Goal: Transaction & Acquisition: Book appointment/travel/reservation

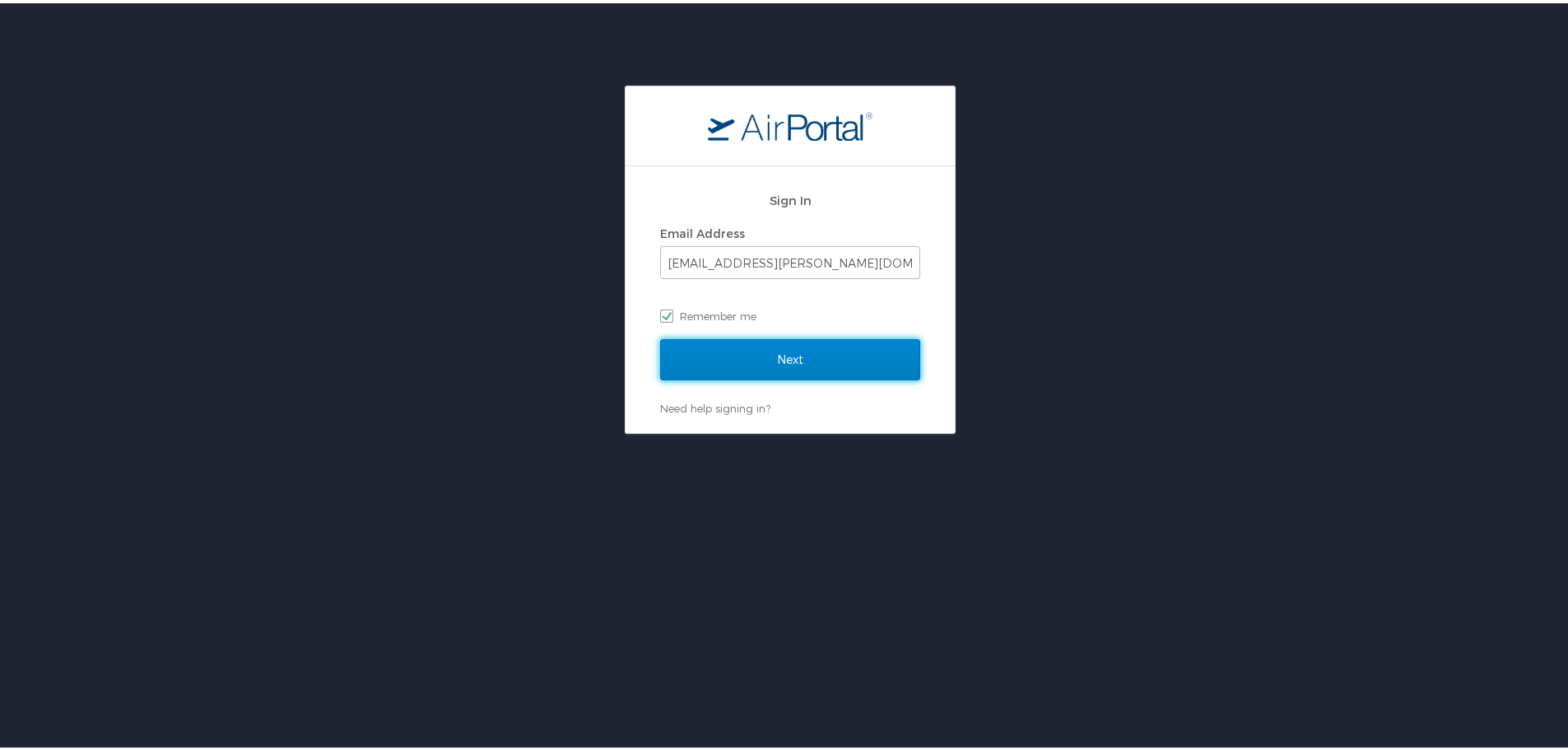
click at [750, 356] on input "Next" at bounding box center [789, 357] width 260 height 42
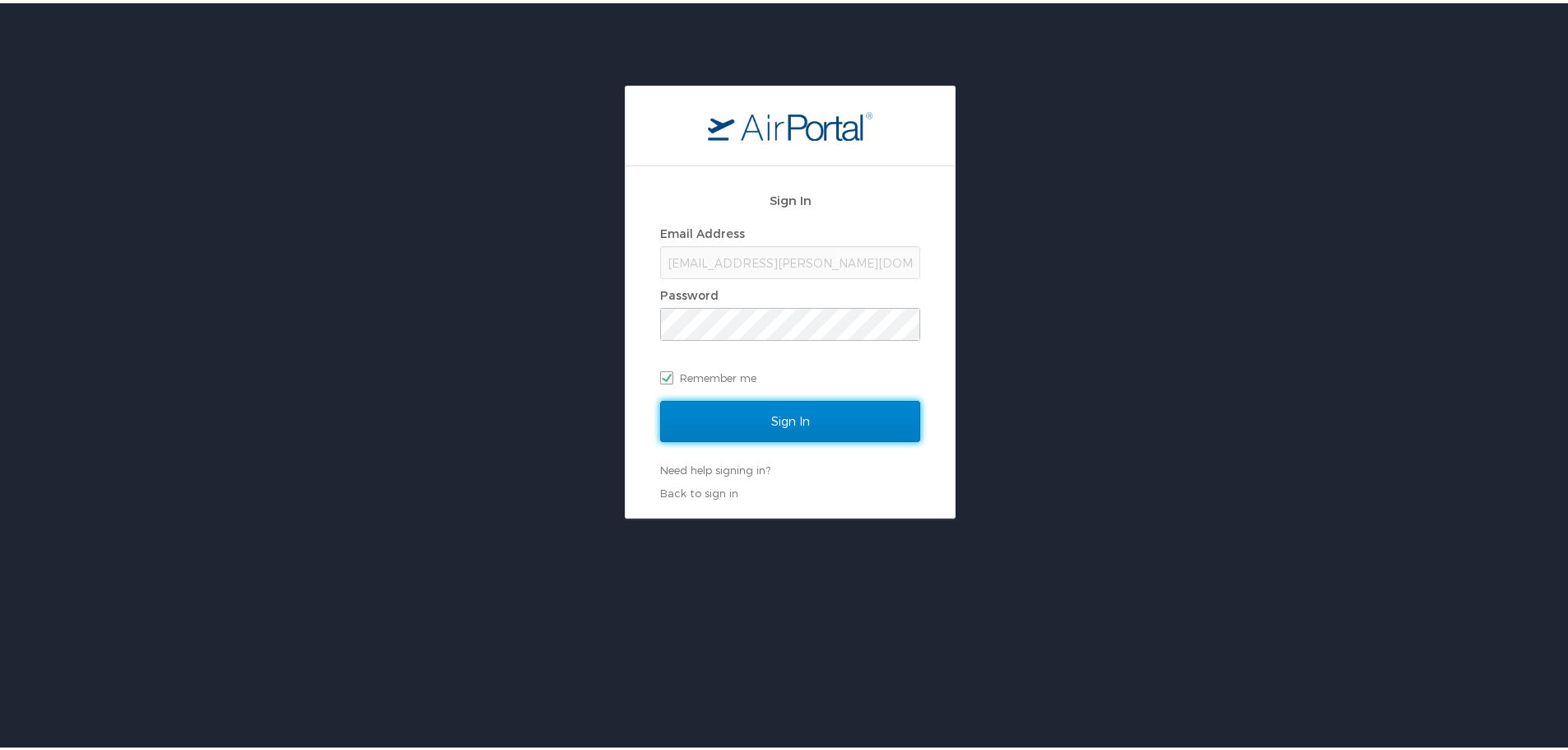
click at [762, 412] on input "Sign In" at bounding box center [789, 418] width 260 height 42
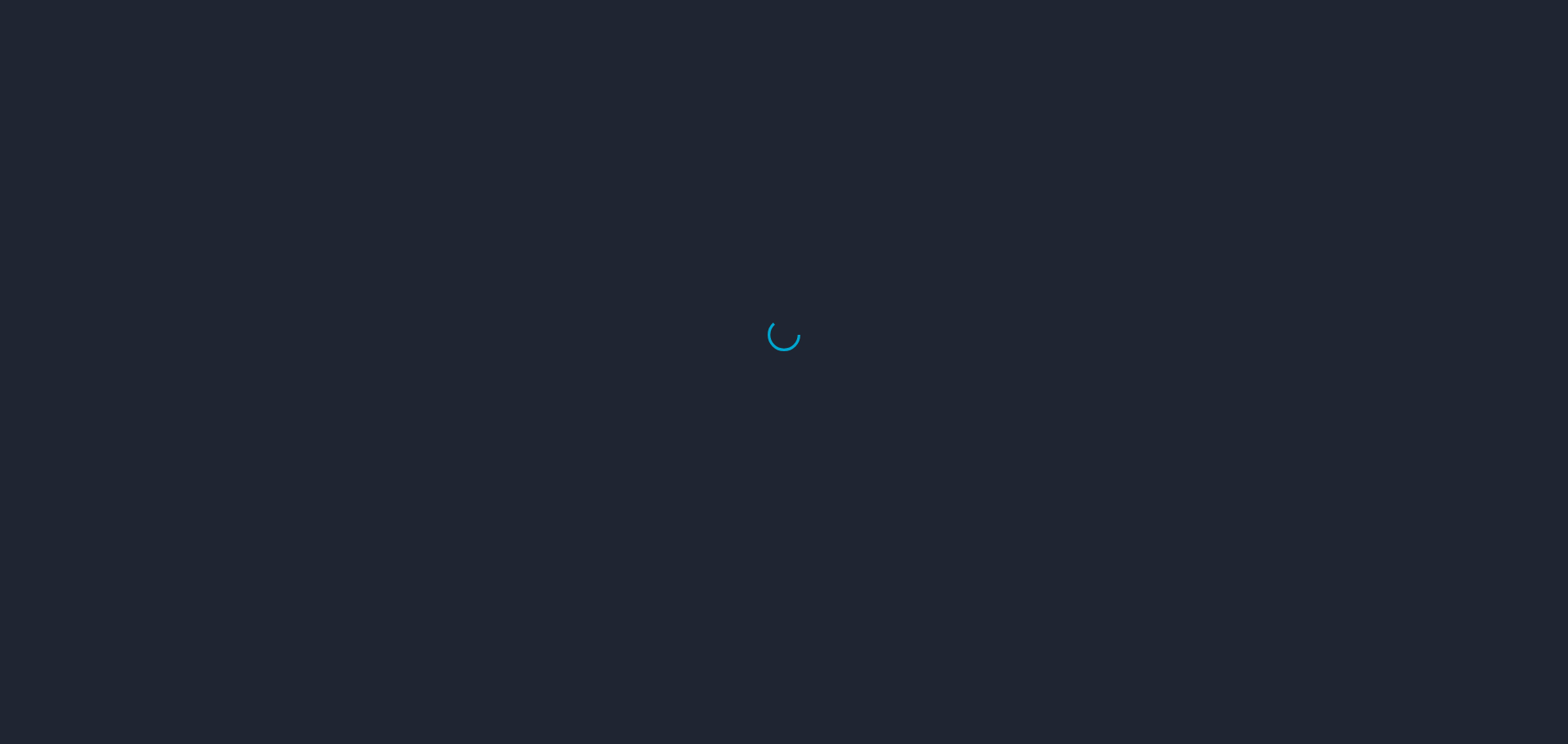
select select "US"
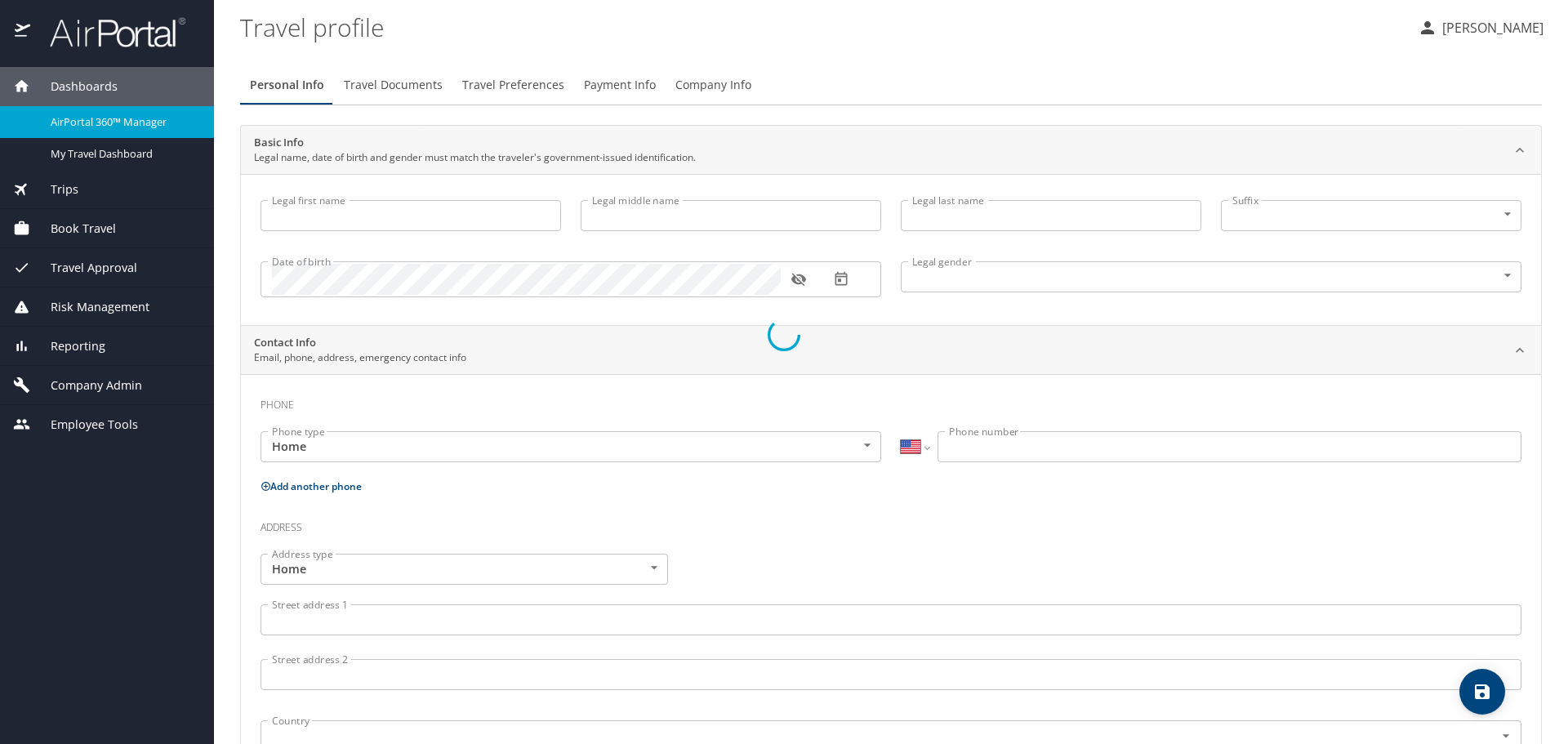
click at [119, 224] on div at bounding box center [784, 335] width 1568 height 818
type input "Chelsea"
type input "Linn"
type input "Surles"
type input "Female"
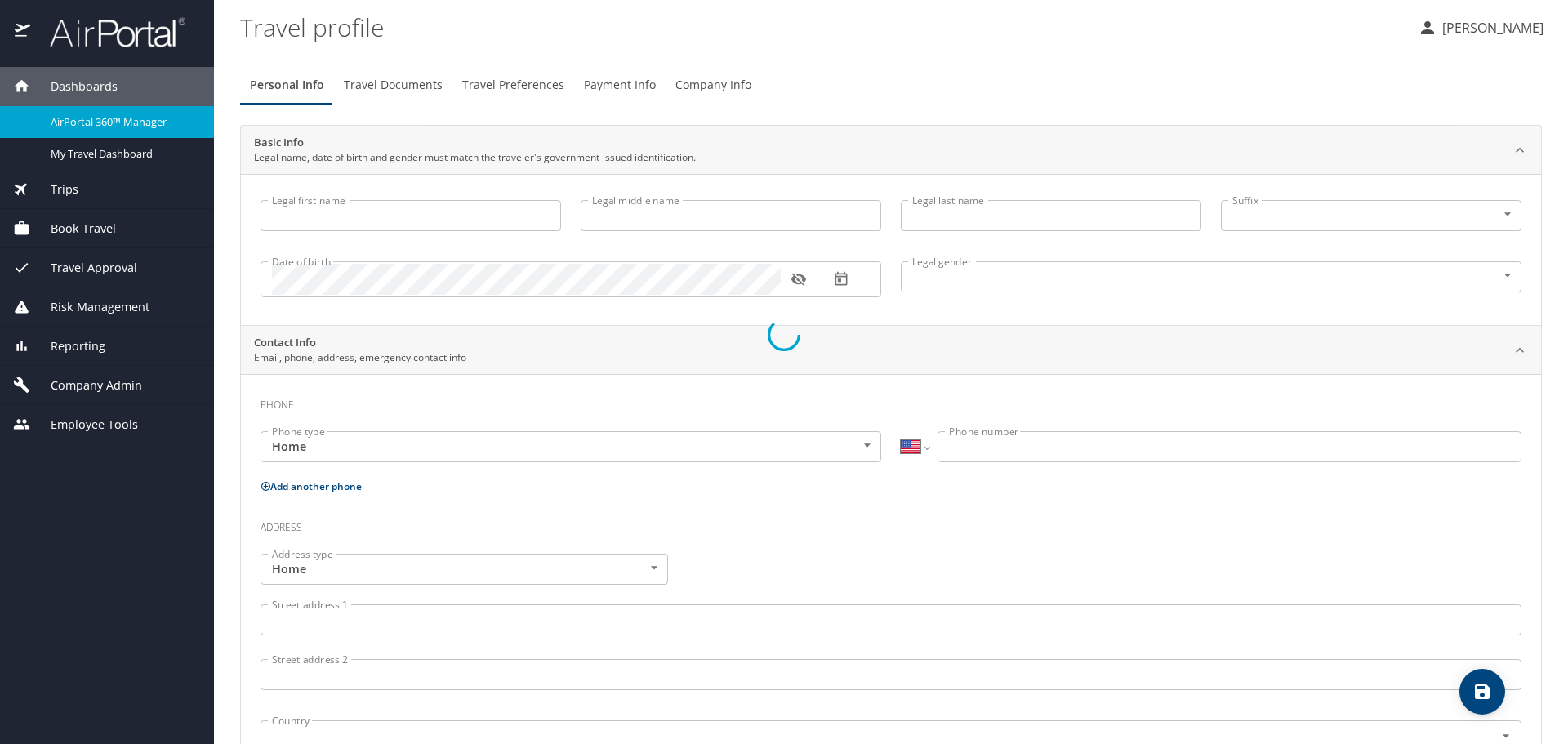
type input "Scott"
type input "Surles"
type input "(931) 224-1675"
type input "ssurles_13@msn.com"
select select "US"
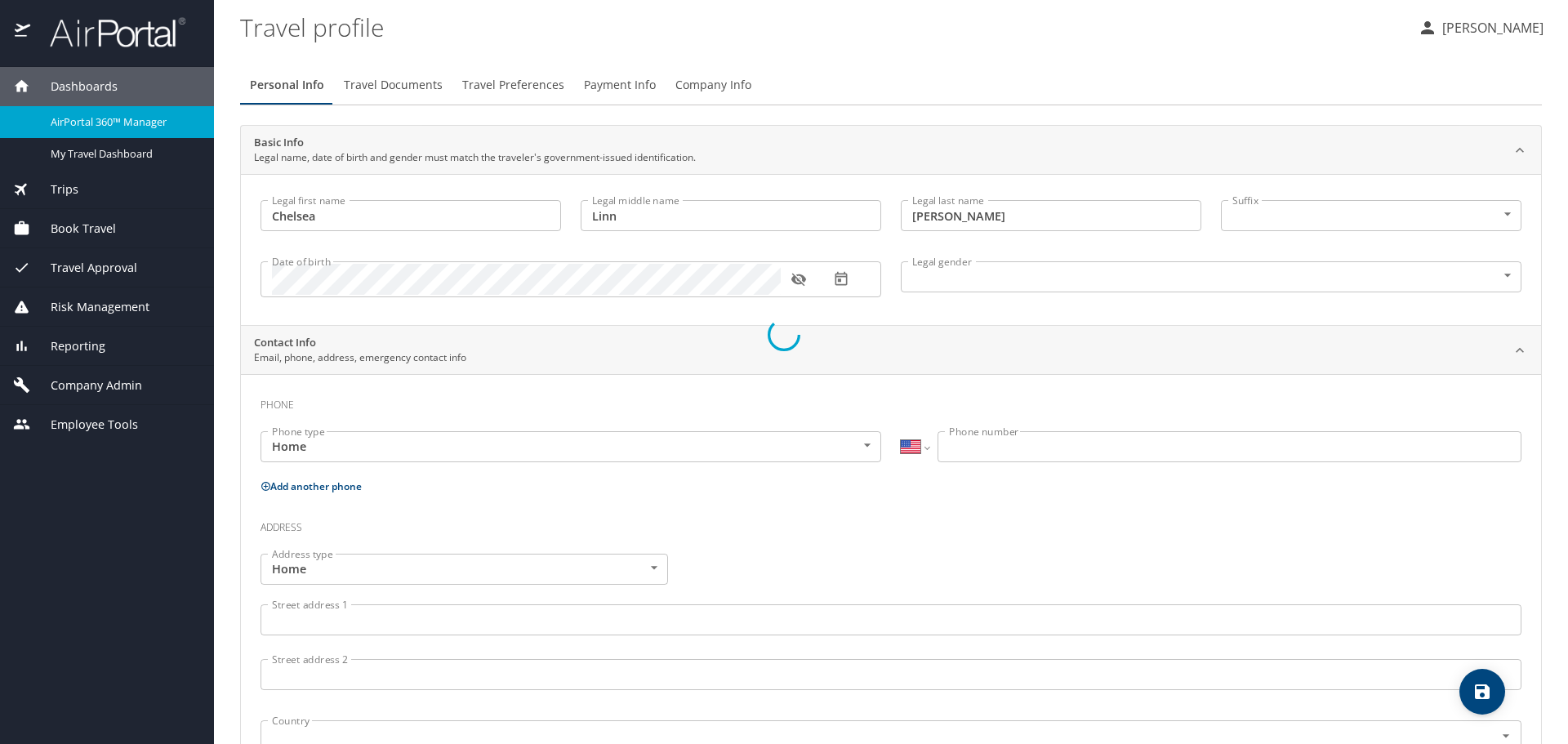
select select "US"
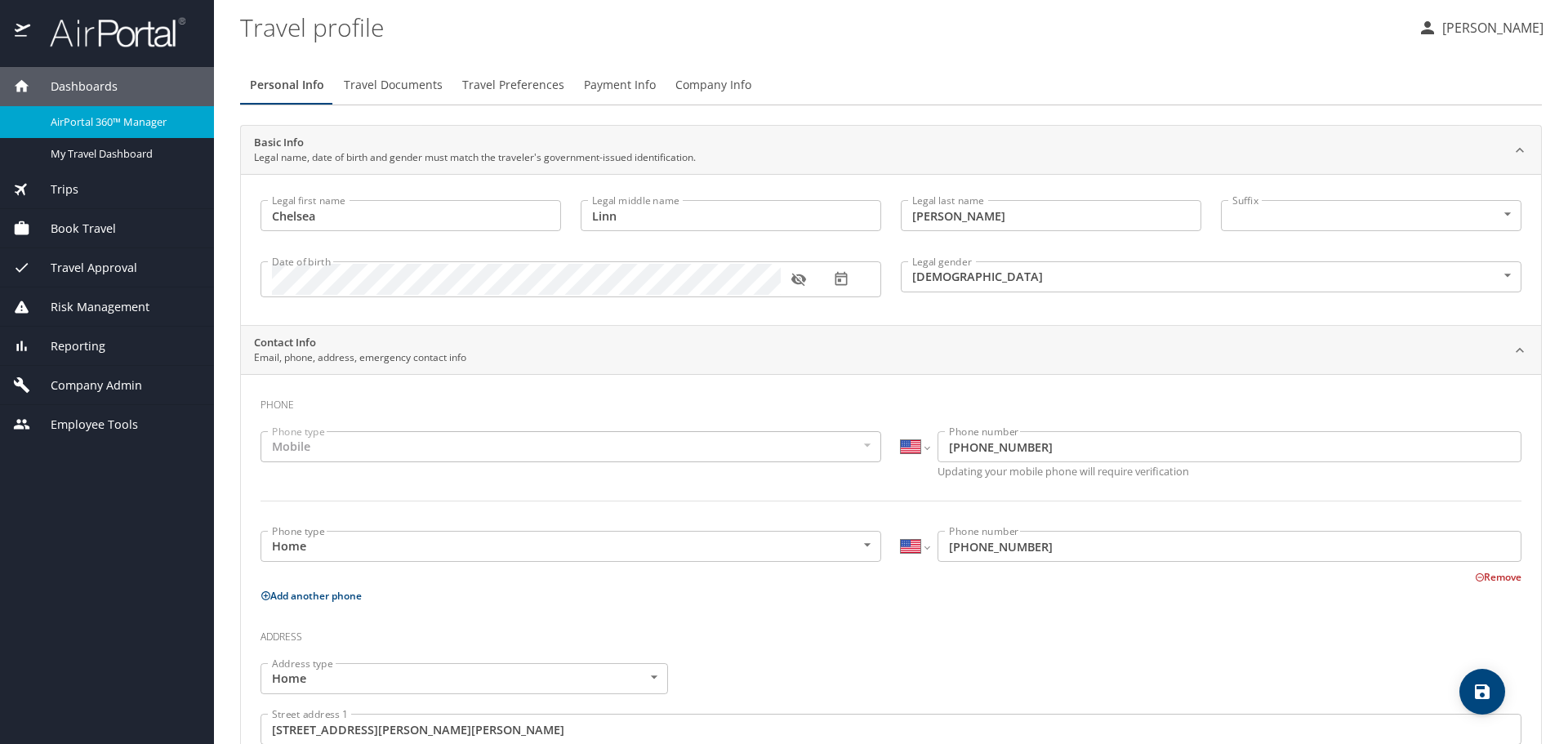
click at [96, 227] on span "Book Travel" at bounding box center [73, 228] width 86 height 18
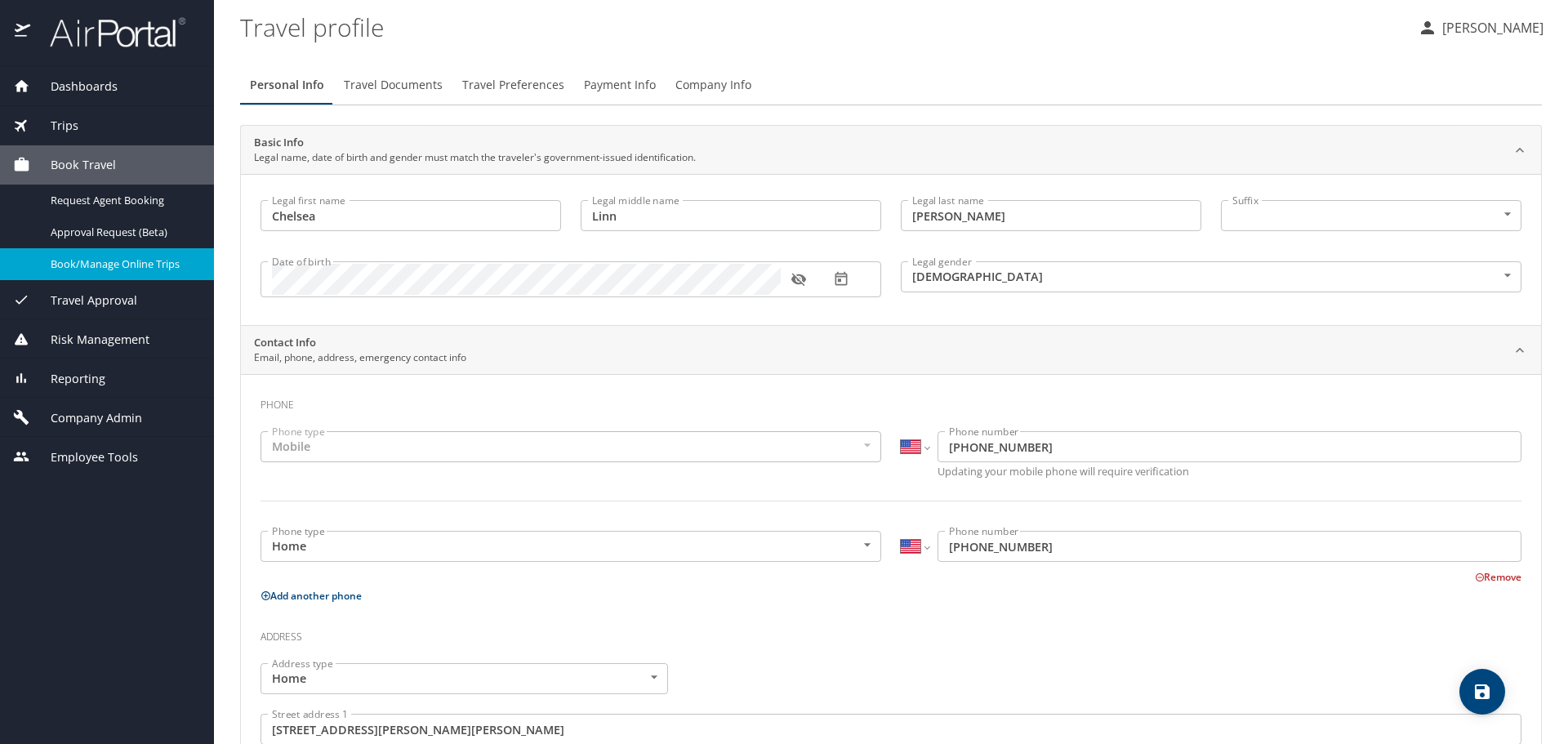
click at [114, 270] on span "Book/Manage Online Trips" at bounding box center [122, 264] width 143 height 16
click at [96, 258] on span "Book/Manage Online Trips" at bounding box center [122, 264] width 143 height 16
